Goal: Transaction & Acquisition: Download file/media

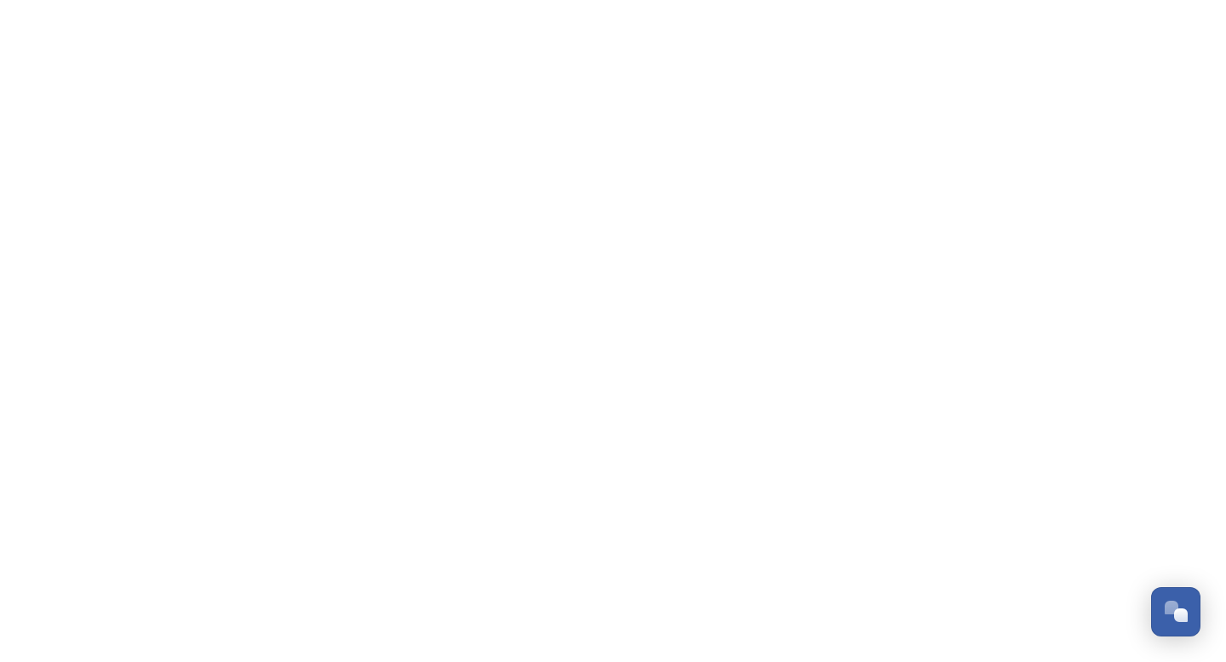
scroll to position [5032, 0]
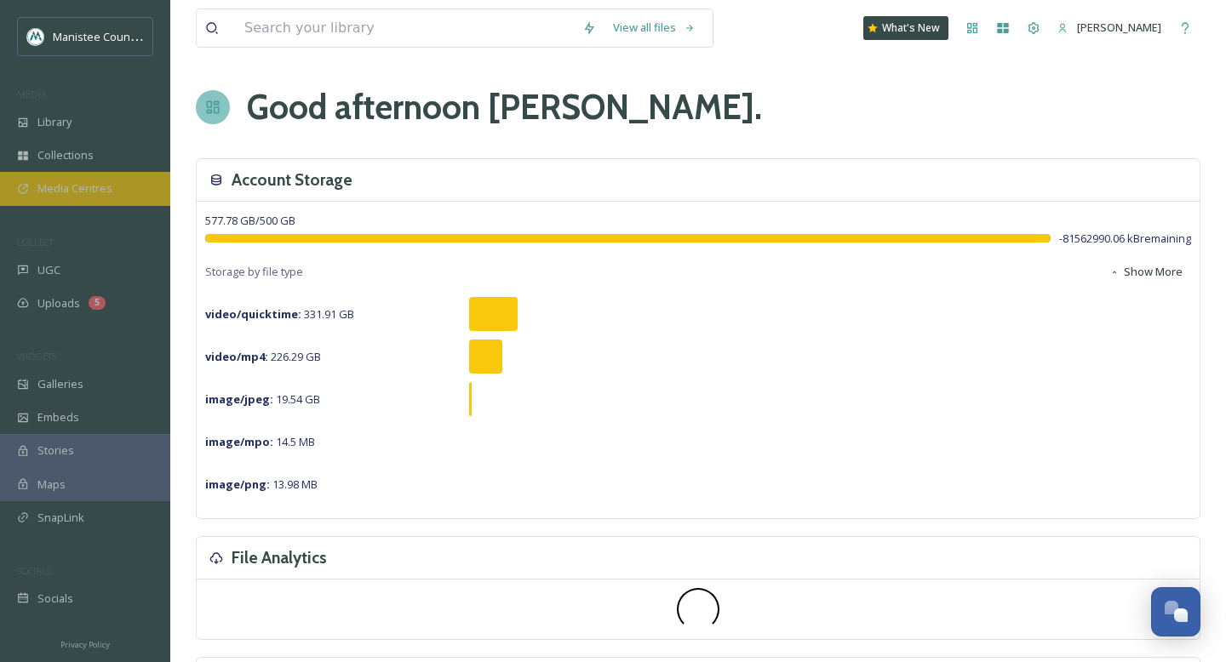
click at [94, 191] on span "Media Centres" at bounding box center [74, 189] width 75 height 16
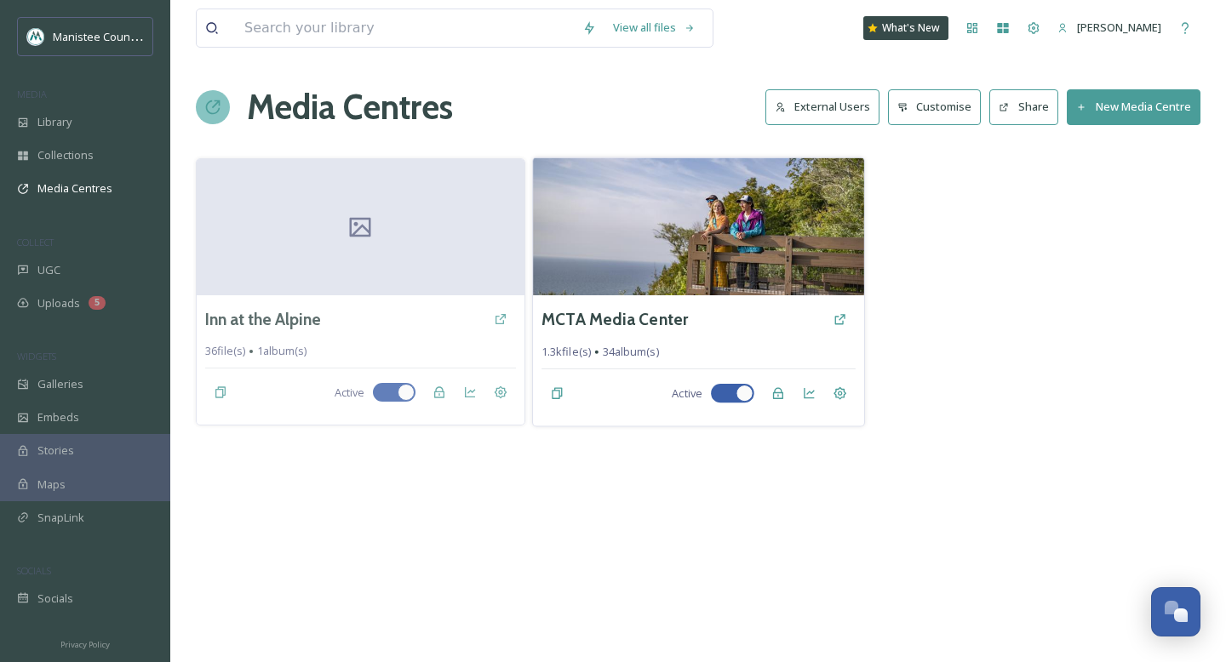
click at [681, 255] on img at bounding box center [698, 227] width 331 height 138
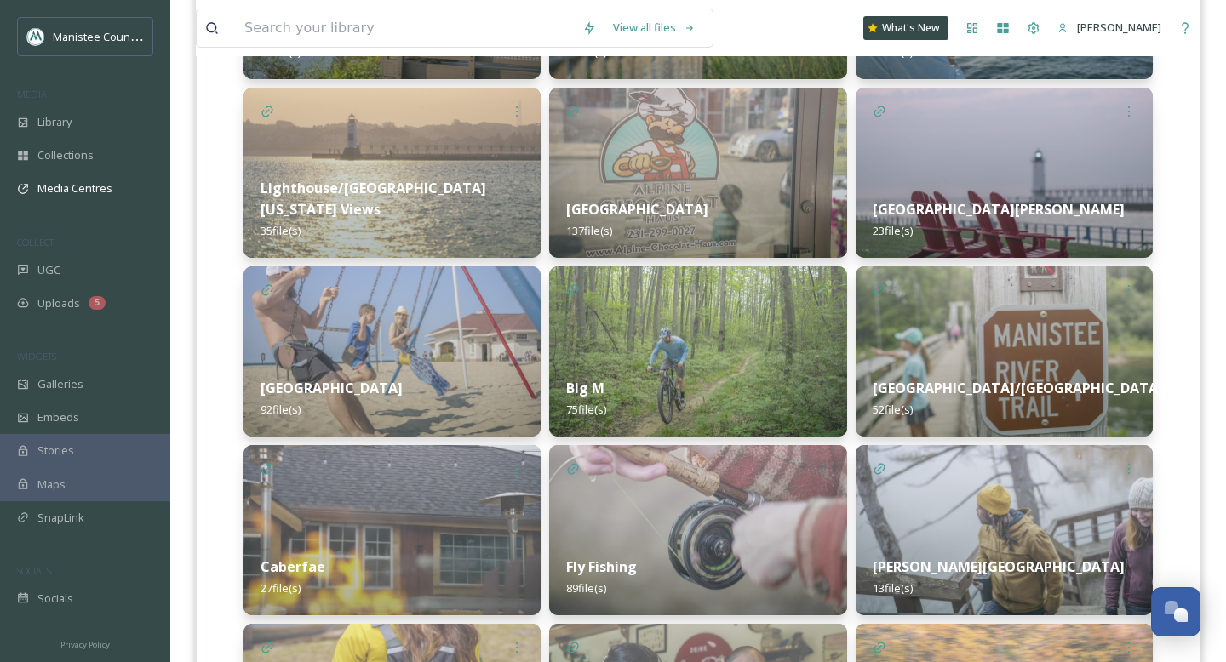
scroll to position [768, 0]
click at [1028, 326] on img at bounding box center [1004, 352] width 297 height 170
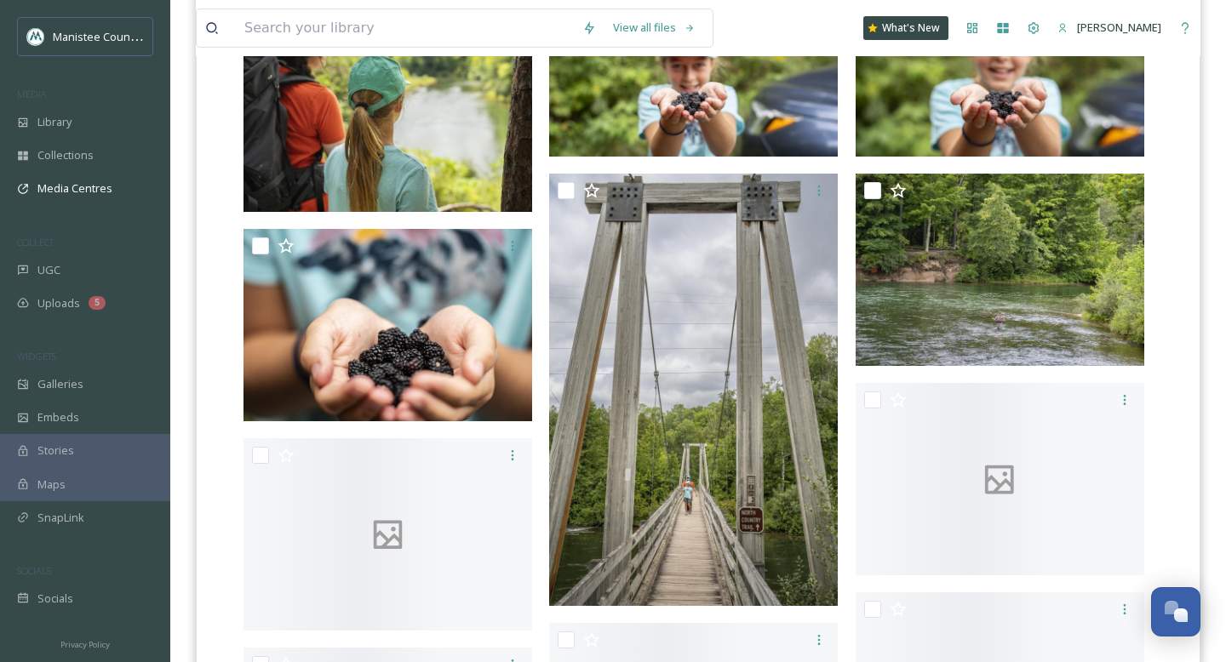
scroll to position [2354, 0]
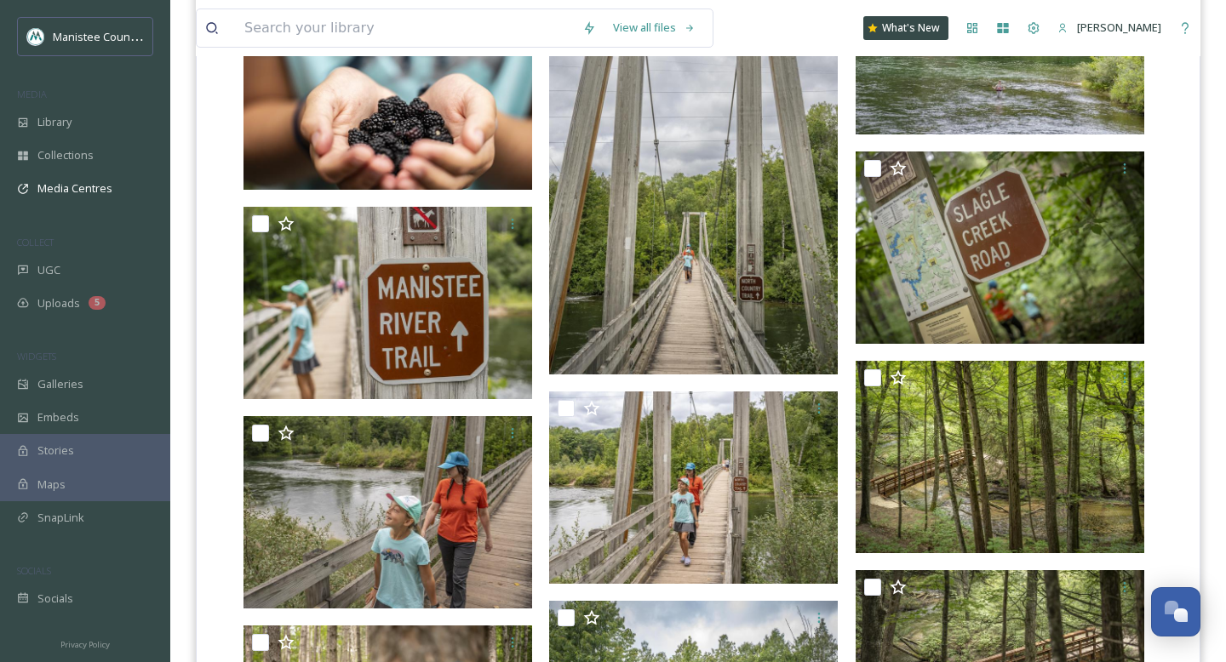
click at [682, 220] on img at bounding box center [693, 158] width 289 height 433
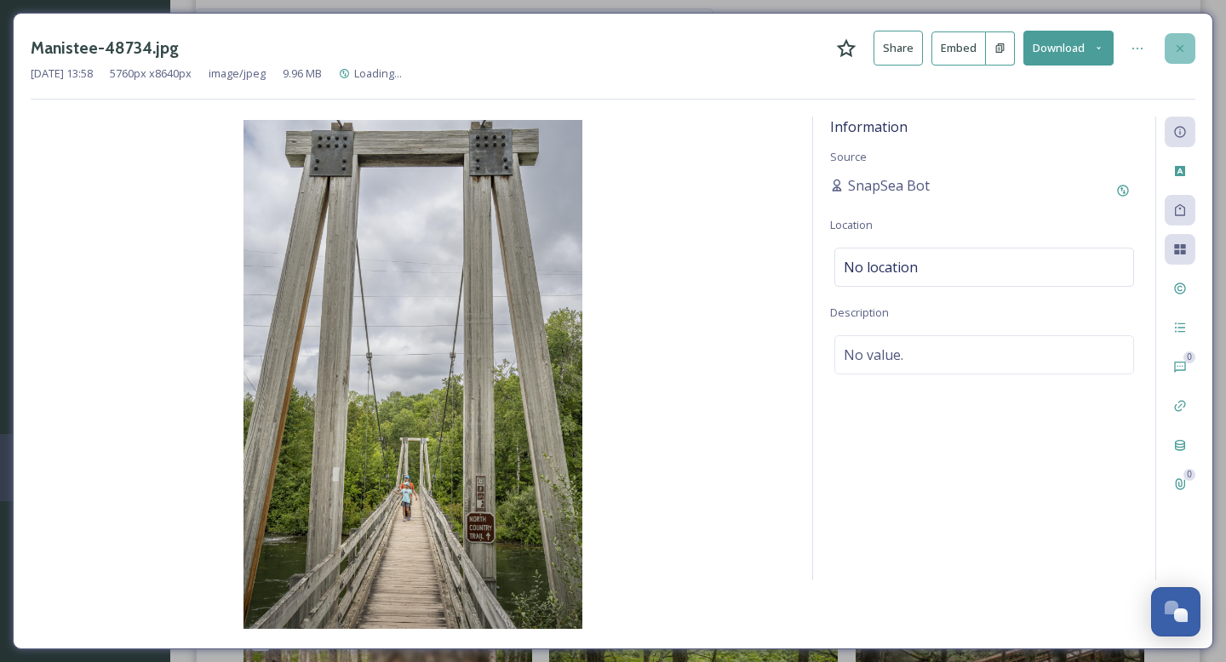
click at [1186, 43] on icon at bounding box center [1180, 49] width 14 height 14
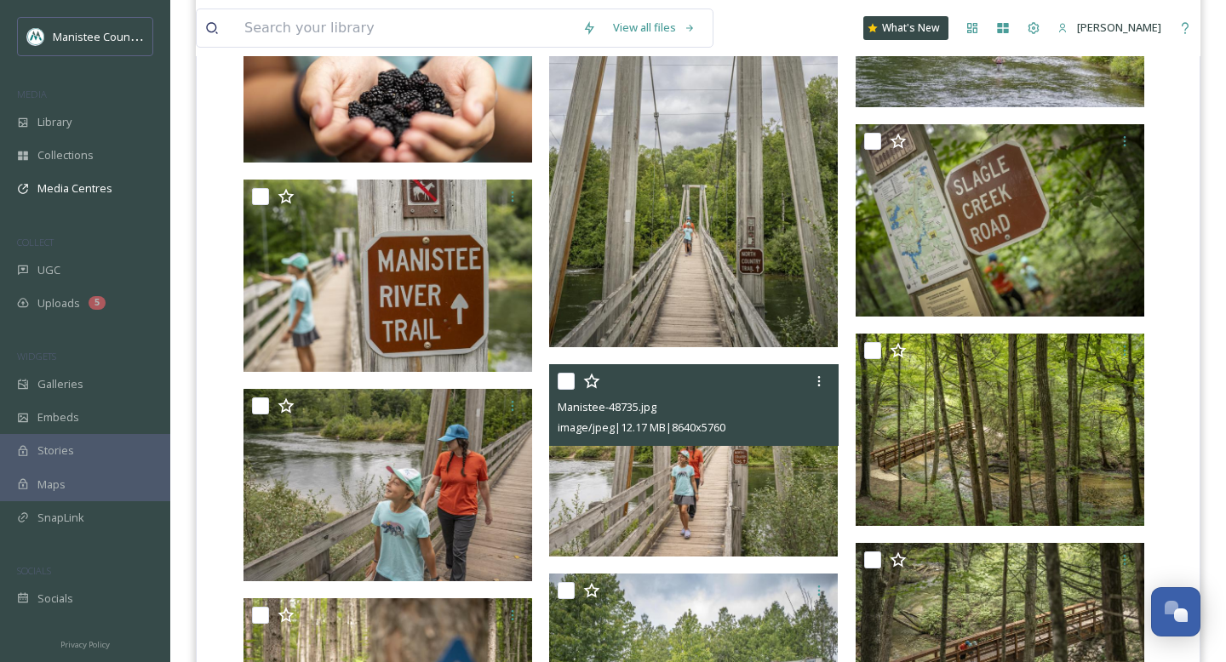
scroll to position [2457, 0]
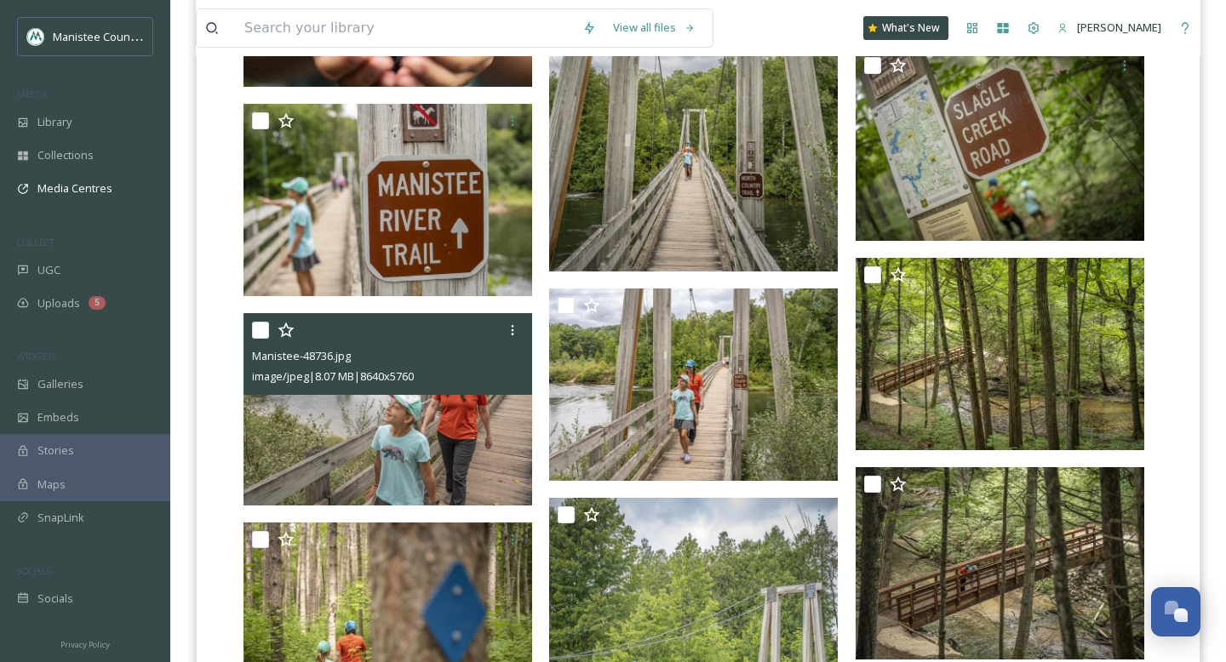
click at [449, 456] on img at bounding box center [388, 409] width 289 height 192
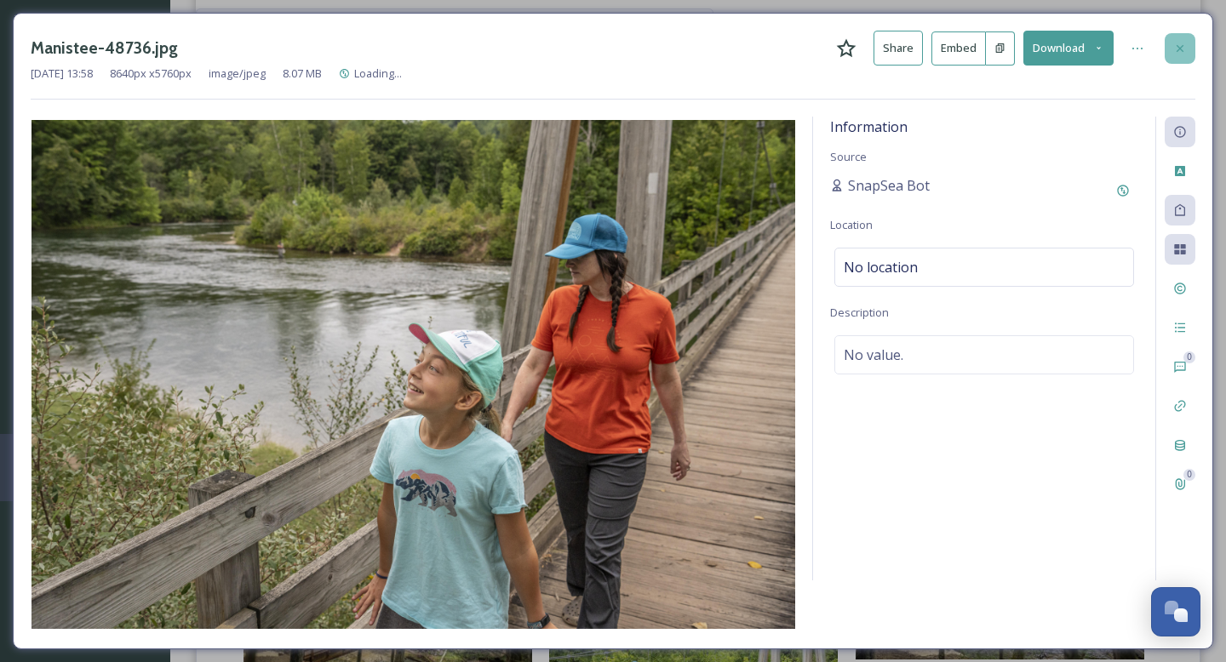
click at [1181, 48] on icon at bounding box center [1180, 49] width 14 height 14
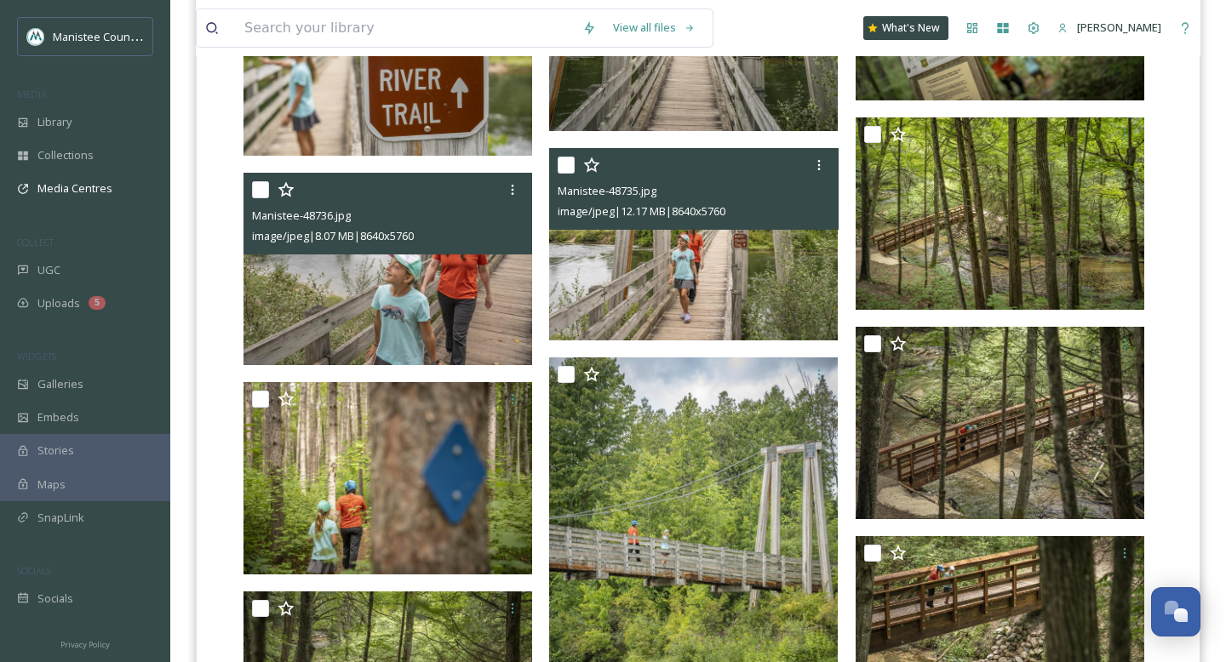
scroll to position [2669, 0]
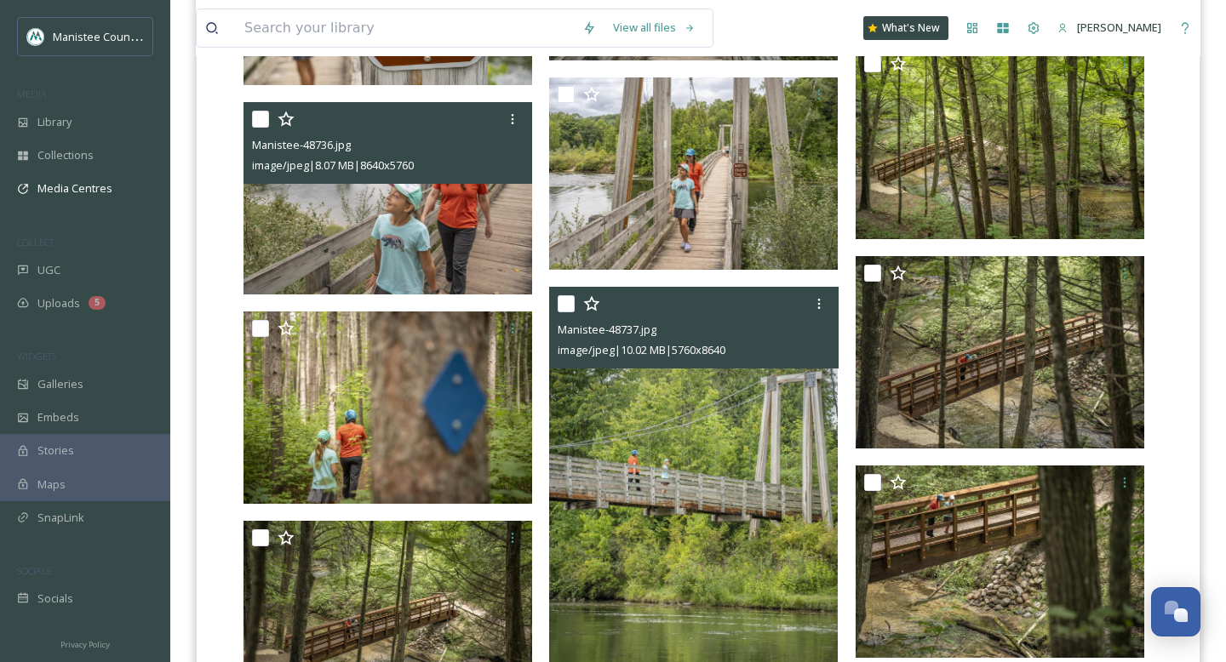
click at [706, 433] on img at bounding box center [693, 503] width 289 height 433
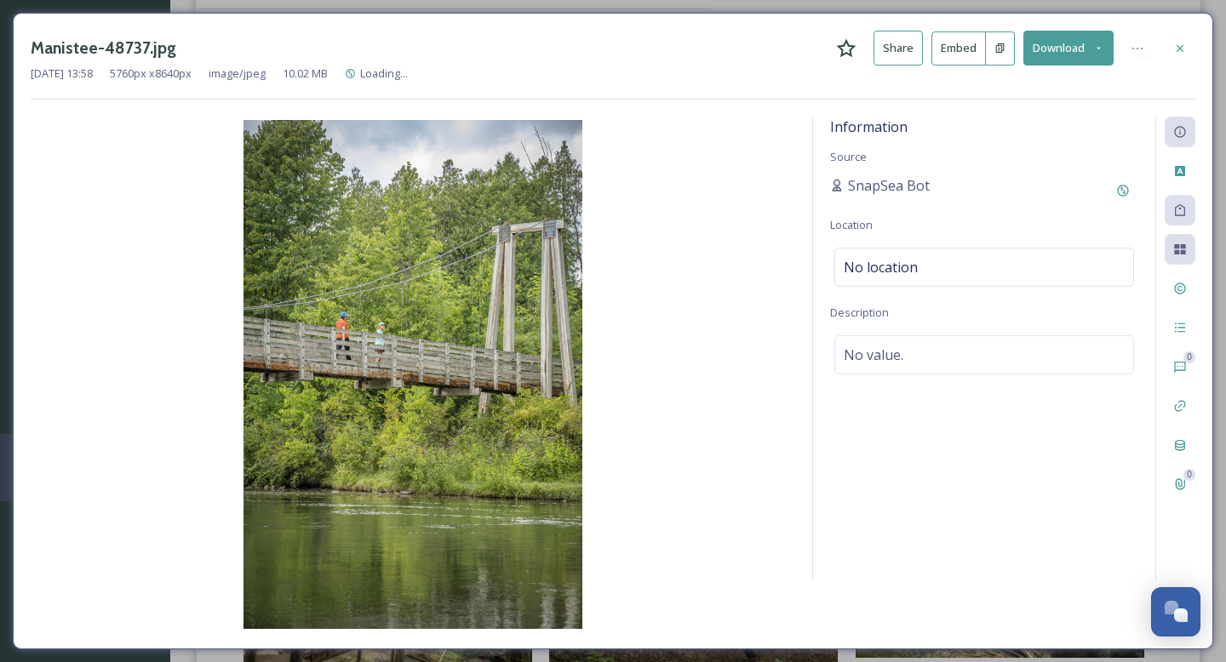
click at [1097, 47] on icon at bounding box center [1098, 48] width 11 height 11
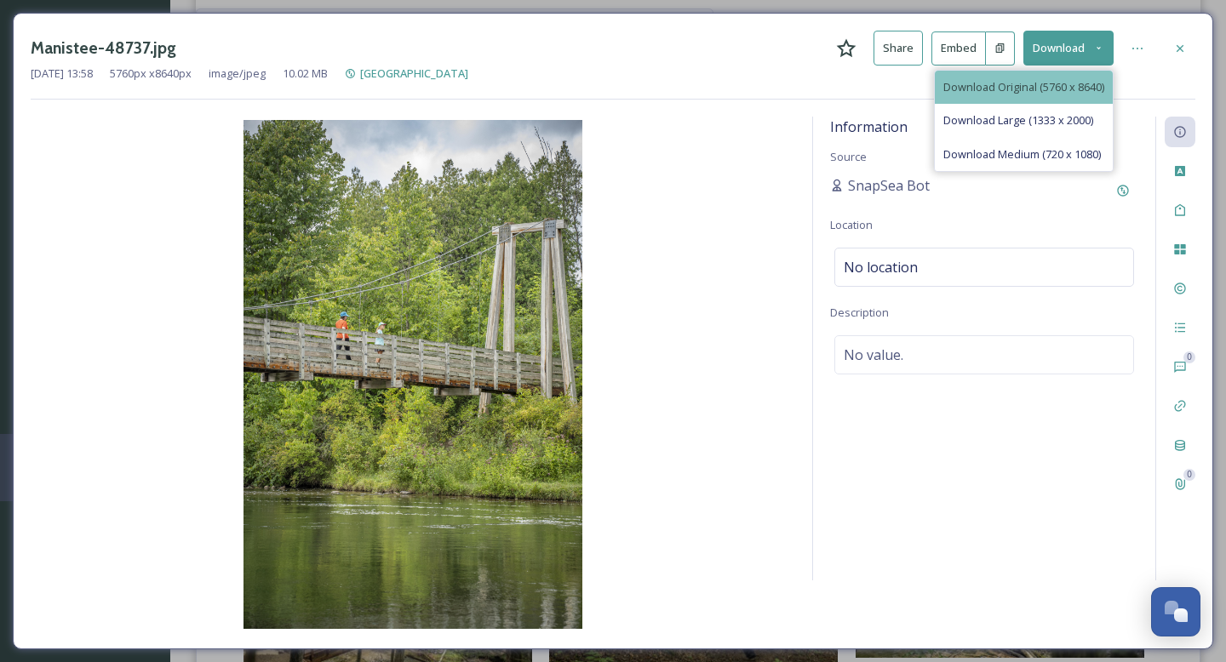
click at [1015, 87] on span "Download Original (5760 x 8640)" at bounding box center [1023, 87] width 161 height 16
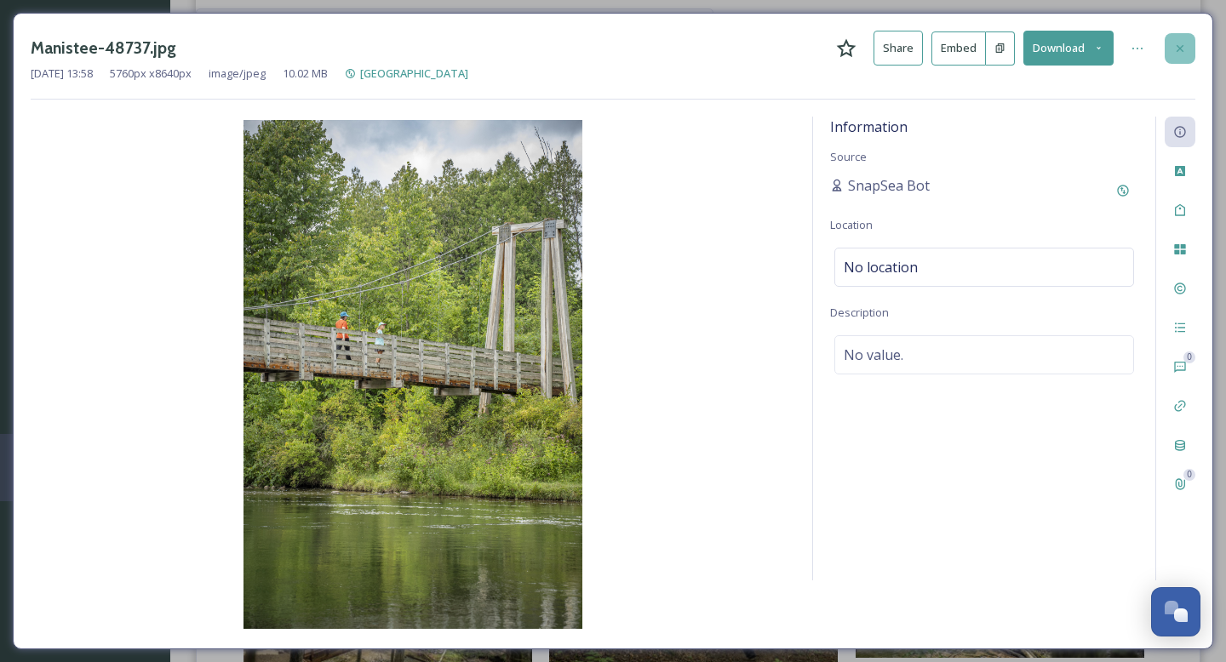
click at [1194, 51] on div at bounding box center [1180, 48] width 31 height 31
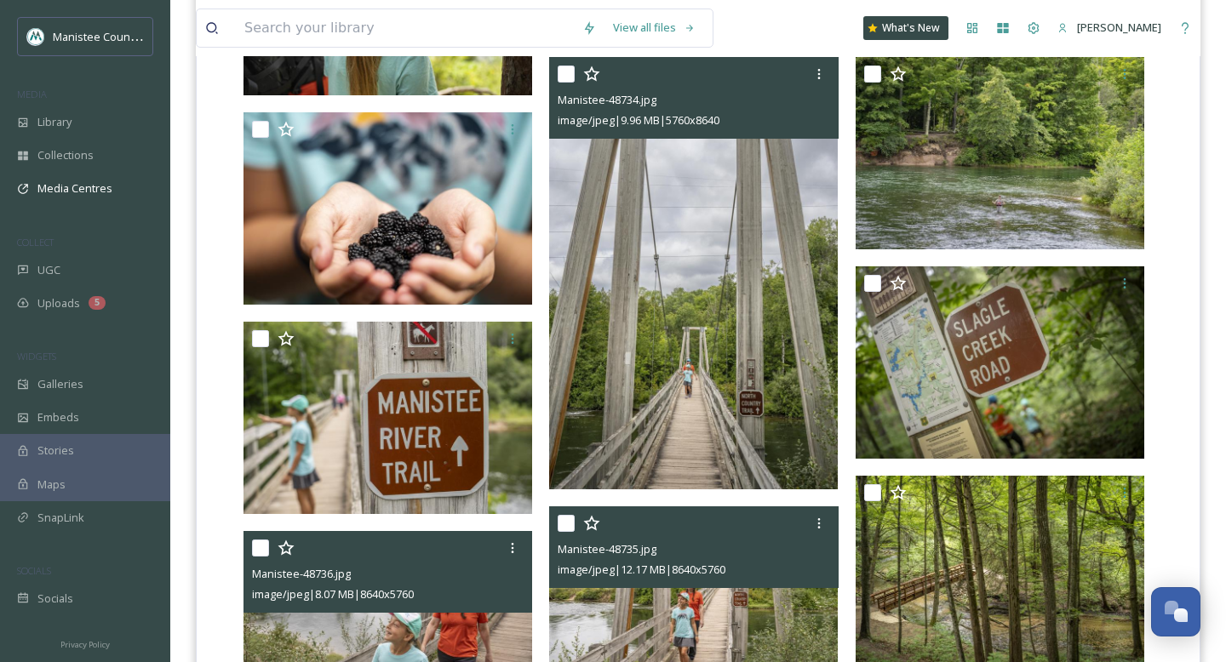
scroll to position [2239, 0]
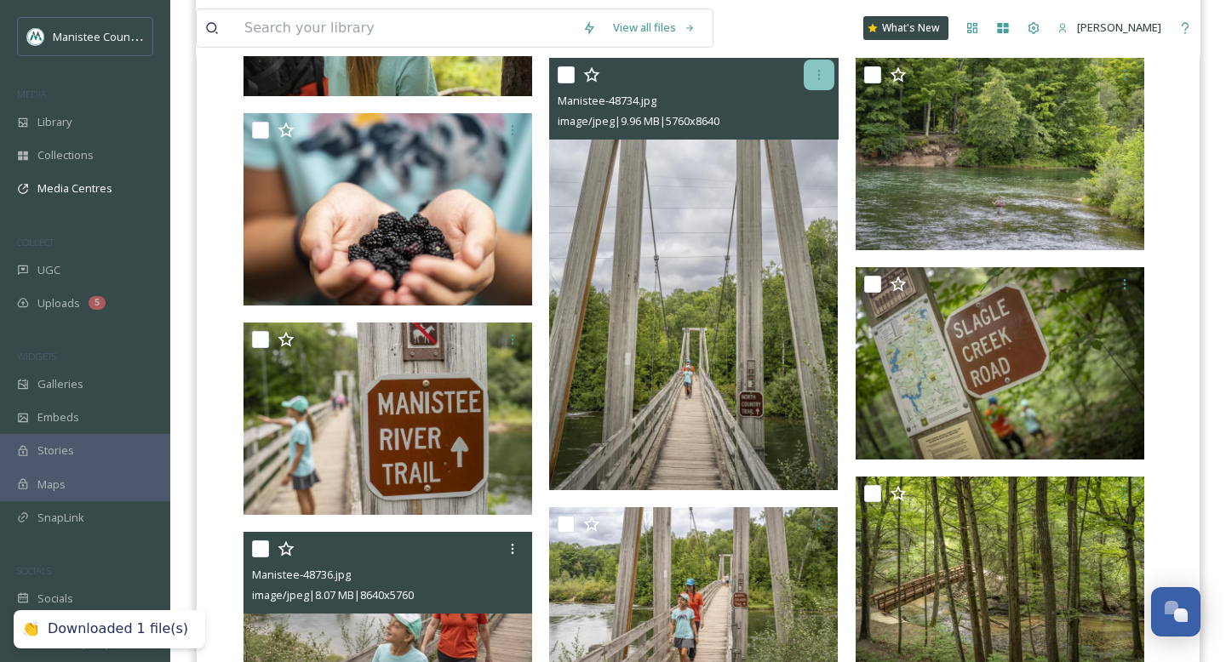
click at [817, 77] on icon at bounding box center [819, 75] width 14 height 14
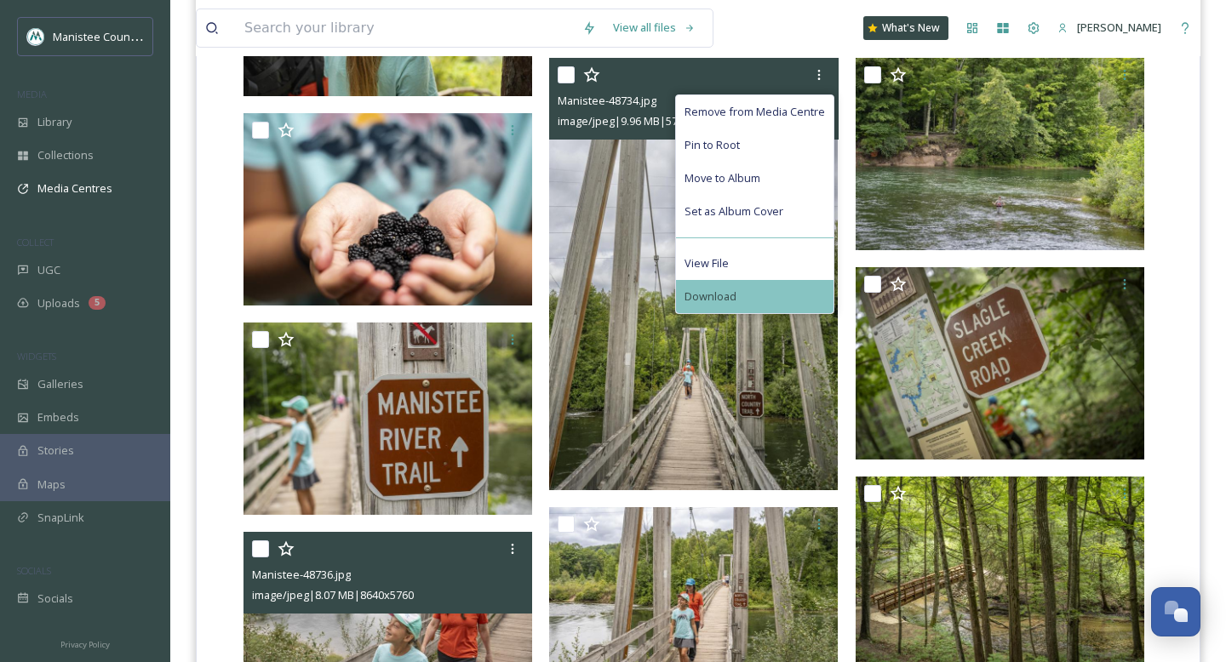
click at [733, 289] on span "Download" at bounding box center [711, 297] width 52 height 16
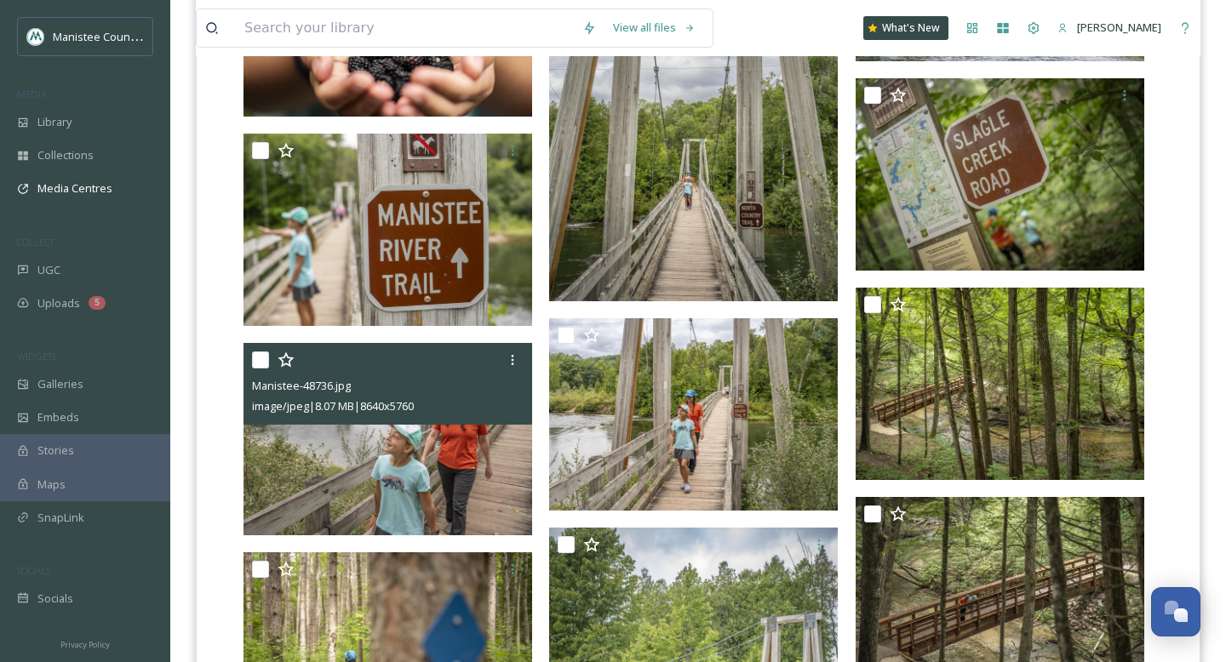
scroll to position [2371, 0]
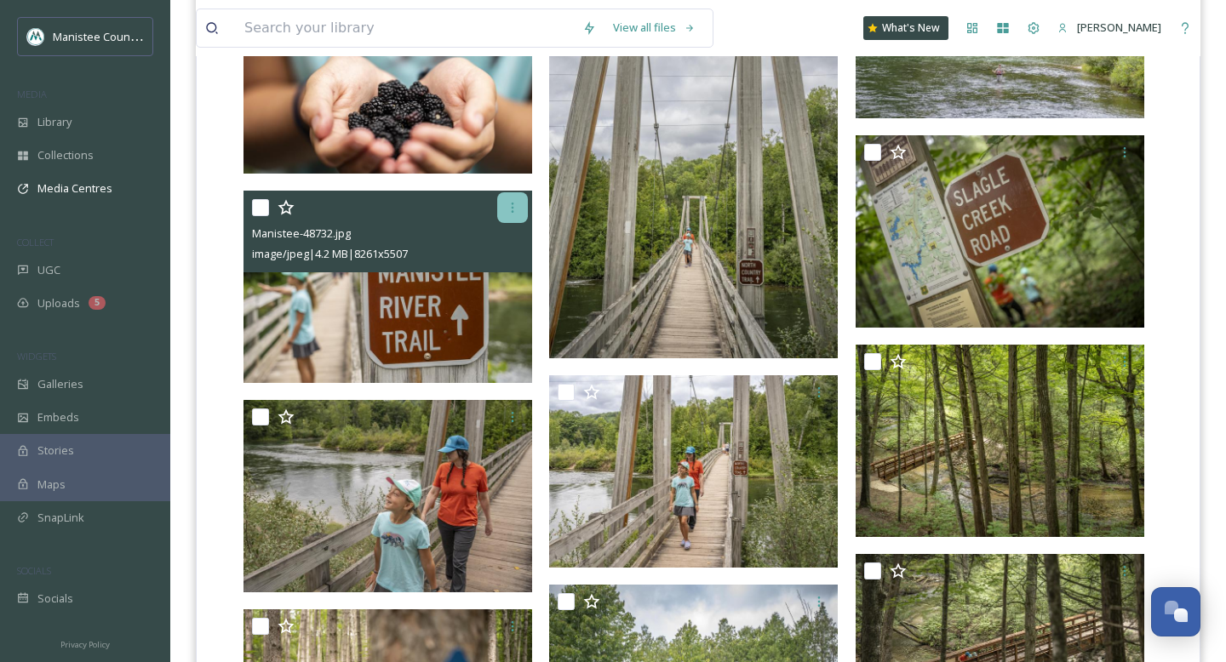
click at [513, 206] on icon at bounding box center [513, 208] width 14 height 14
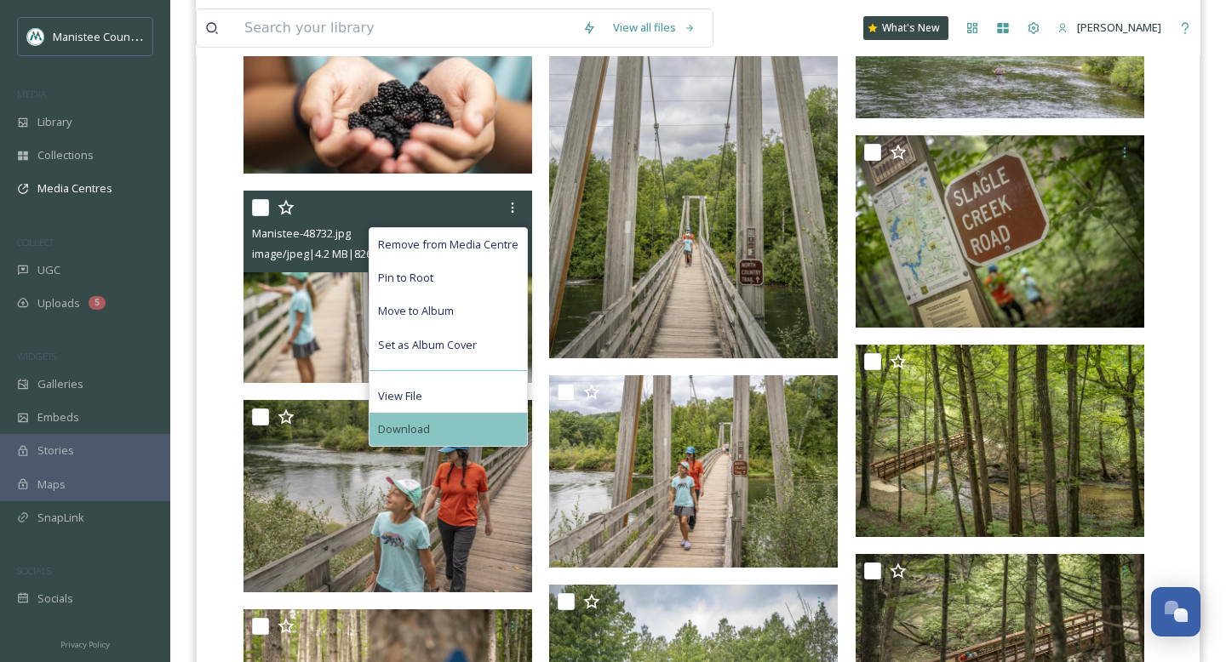
click at [436, 443] on div "Download" at bounding box center [449, 429] width 158 height 33
